Goal: Information Seeking & Learning: Learn about a topic

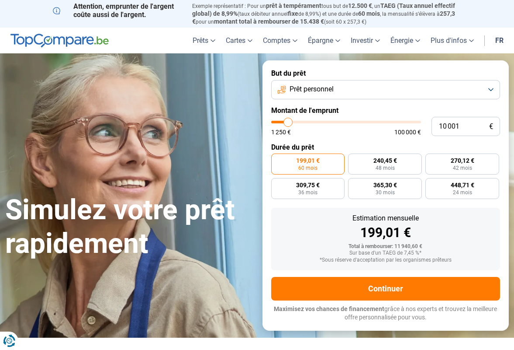
type input "10 500"
type input "10500"
type input "10 750"
type input "10750"
type input "12 000"
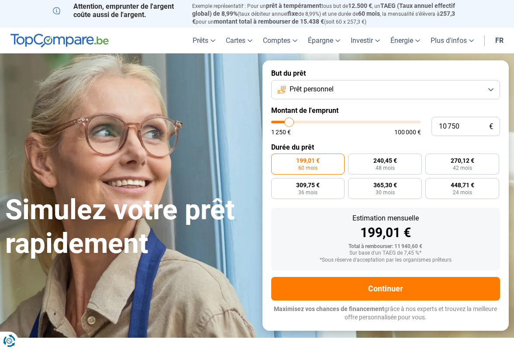
type input "12000"
type input "13 500"
type input "13500"
type input "15 750"
type input "15750"
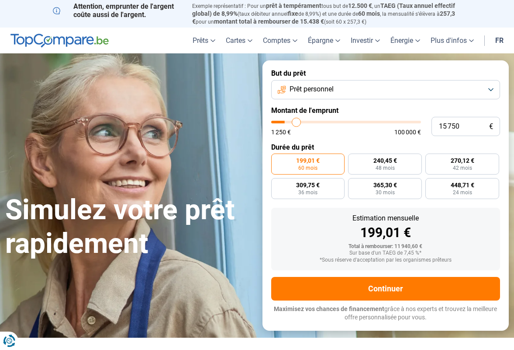
type input "18 000"
type input "18000"
type input "20 000"
type input "20000"
type input "22 250"
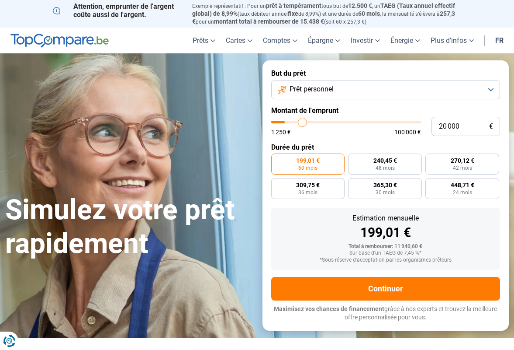
type input "22250"
type input "23 750"
type input "23750"
type input "24 750"
type input "24750"
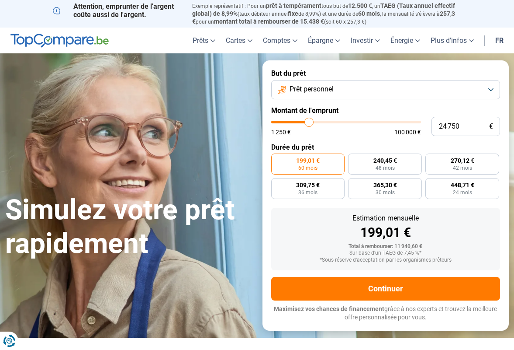
type input "25 000"
type input "25000"
type input "25 250"
type input "25250"
type input "25 000"
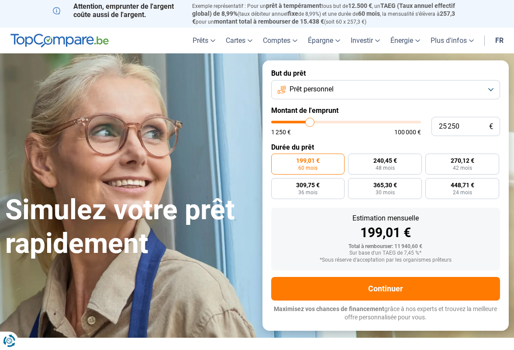
type input "25000"
type input "24 750"
type input "24750"
type input "24 500"
type input "24500"
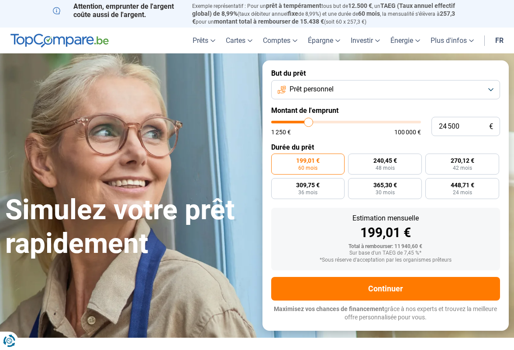
type input "24 000"
type input "24000"
type input "23 750"
type input "23750"
type input "23 500"
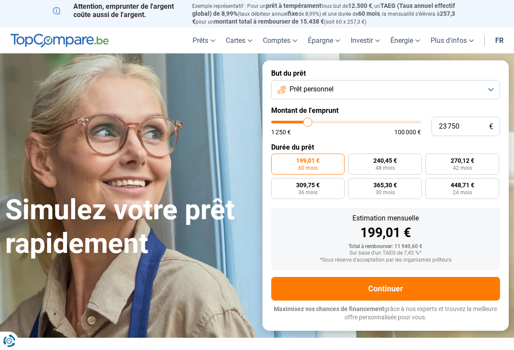
type input "23500"
type input "23 250"
type input "23250"
type input "22 750"
type input "22750"
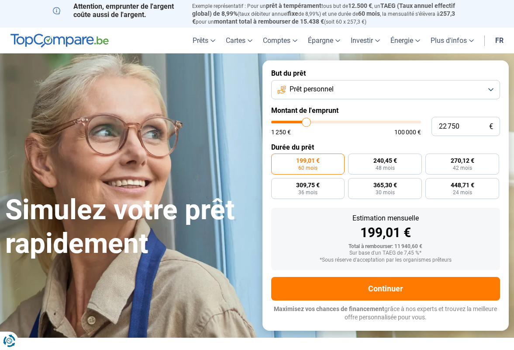
type input "22 500"
type input "22500"
type input "22 250"
type input "22250"
type input "22 000"
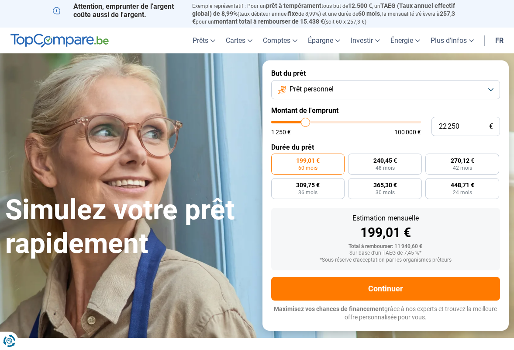
type input "22000"
type input "21 250"
type input "21250"
type input "21 000"
type input "21000"
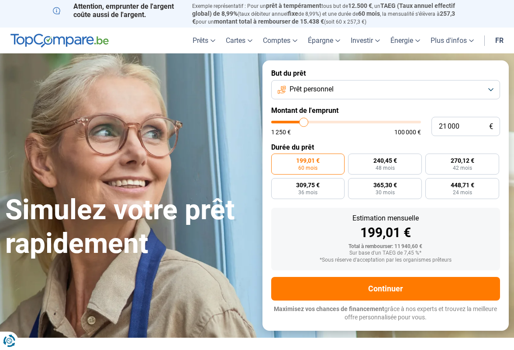
type input "20 750"
type input "20750"
type input "20 500"
type input "20500"
type input "20 000"
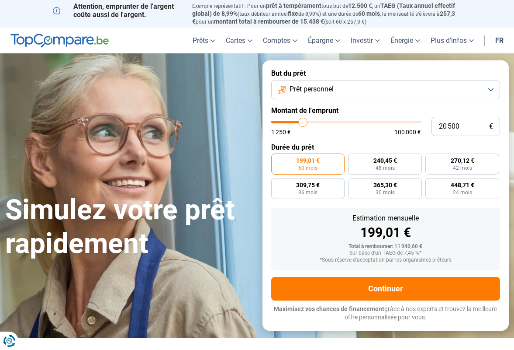
type input "20000"
type input "19 750"
type input "19750"
type input "19 500"
type input "19500"
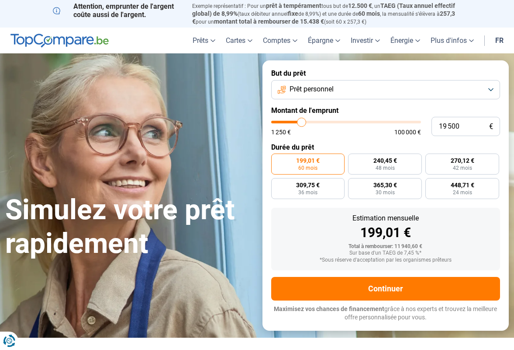
type input "19 250"
type input "19250"
type input "18 750"
type input "18750"
type input "18 500"
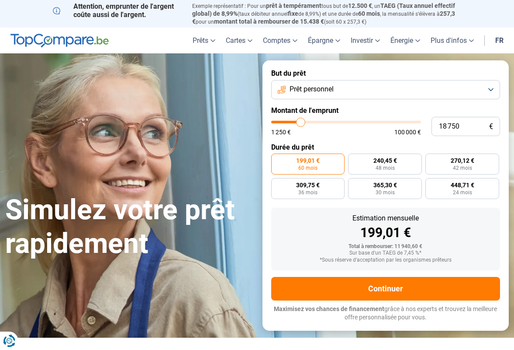
type input "18500"
type input "18 250"
drag, startPoint x: 289, startPoint y: 122, endPoint x: 300, endPoint y: 122, distance: 10.9
type input "18250"
click at [300, 122] on input "range" at bounding box center [346, 122] width 150 height 3
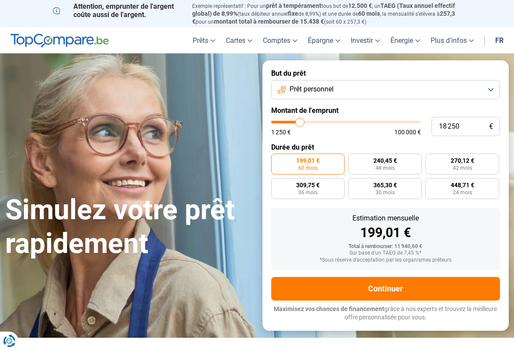
radio input "false"
